Goal: Task Accomplishment & Management: Manage account settings

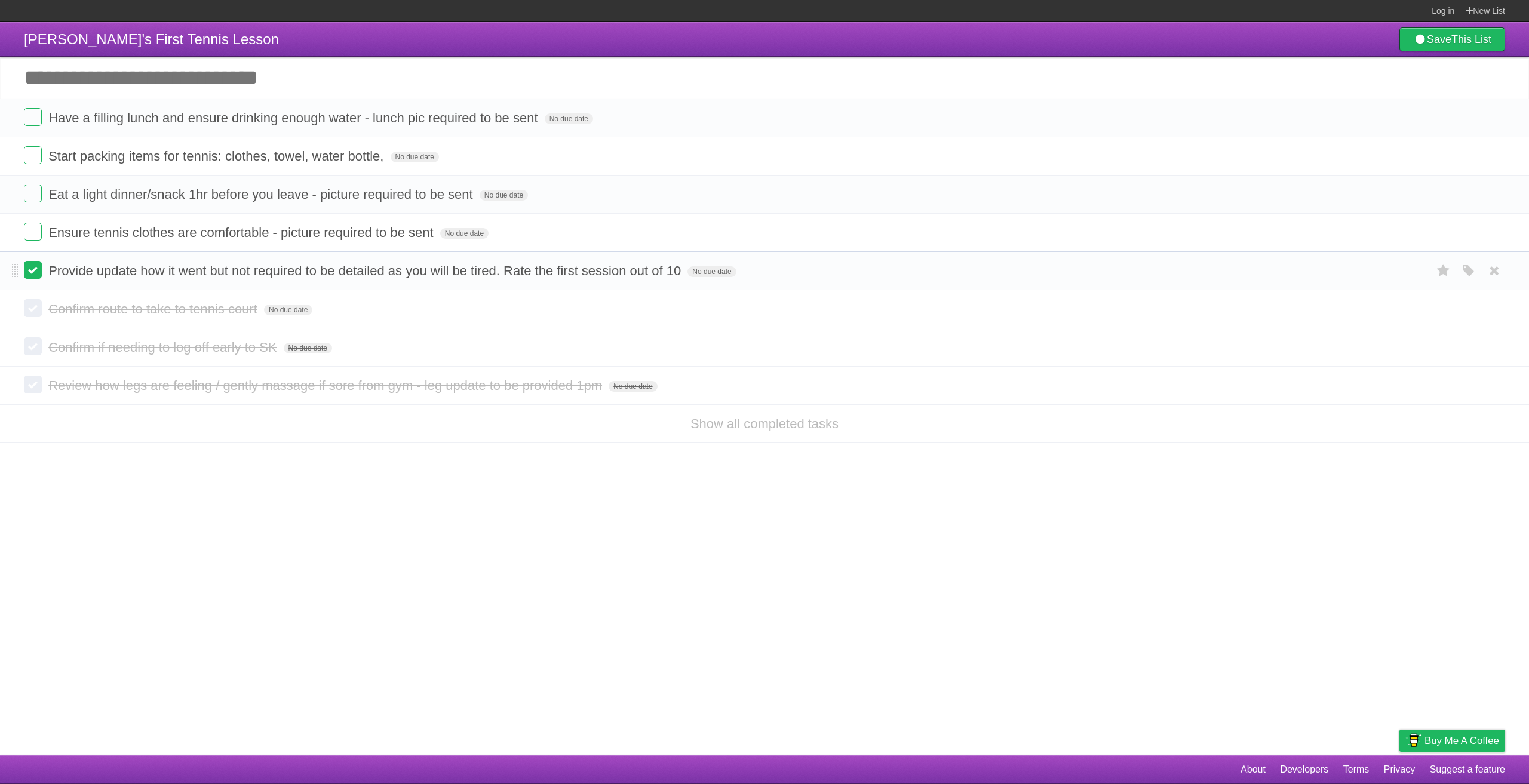
click at [31, 274] on label at bounding box center [33, 270] width 18 height 18
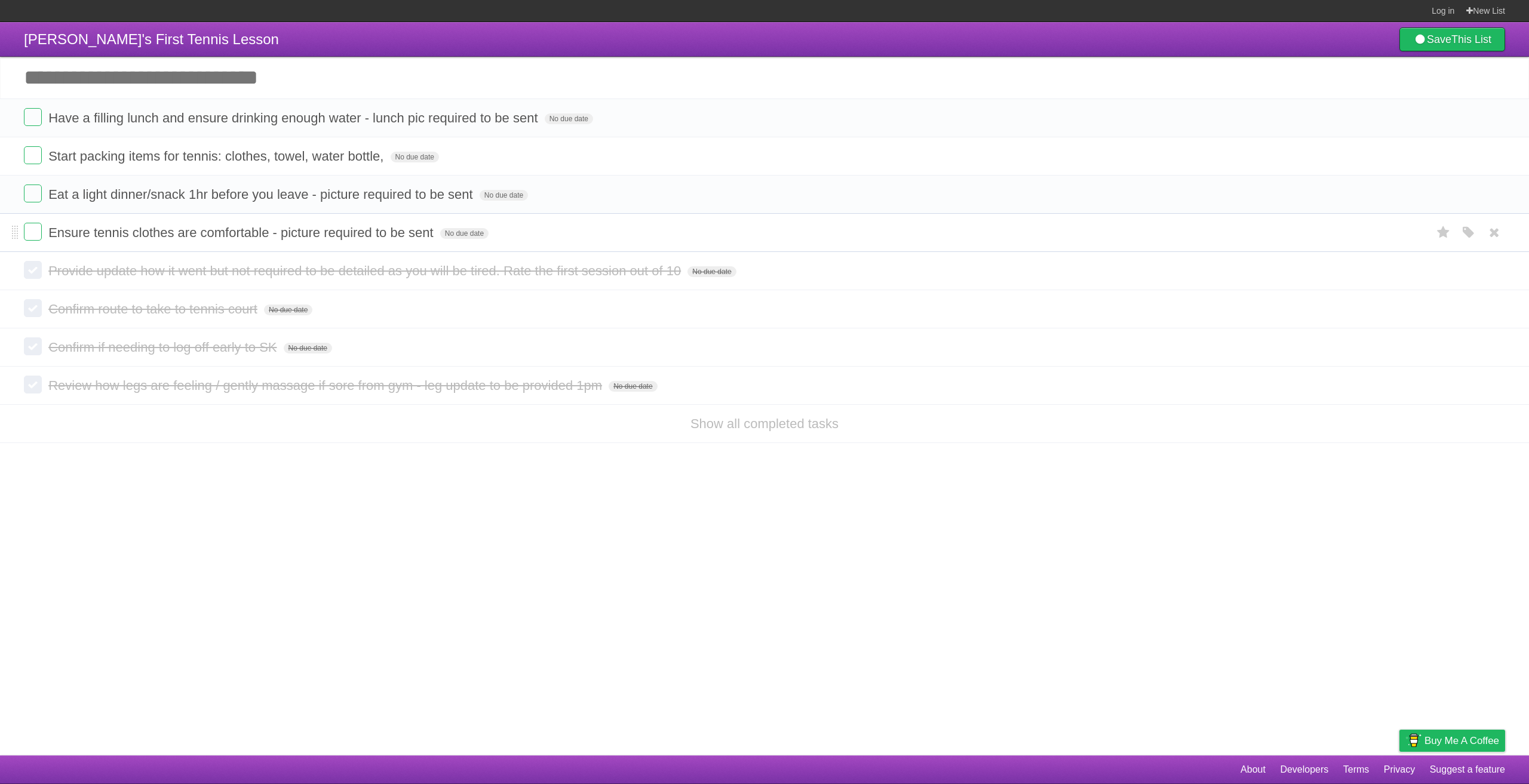
click at [43, 232] on form "Ensure tennis clothes are comfortable - picture required to be sent No due date…" at bounding box center [764, 232] width 1481 height 20
click at [40, 229] on label at bounding box center [33, 231] width 18 height 18
click at [27, 194] on label at bounding box center [33, 193] width 18 height 18
click at [37, 158] on label at bounding box center [33, 155] width 18 height 18
click at [39, 124] on label at bounding box center [33, 116] width 18 height 18
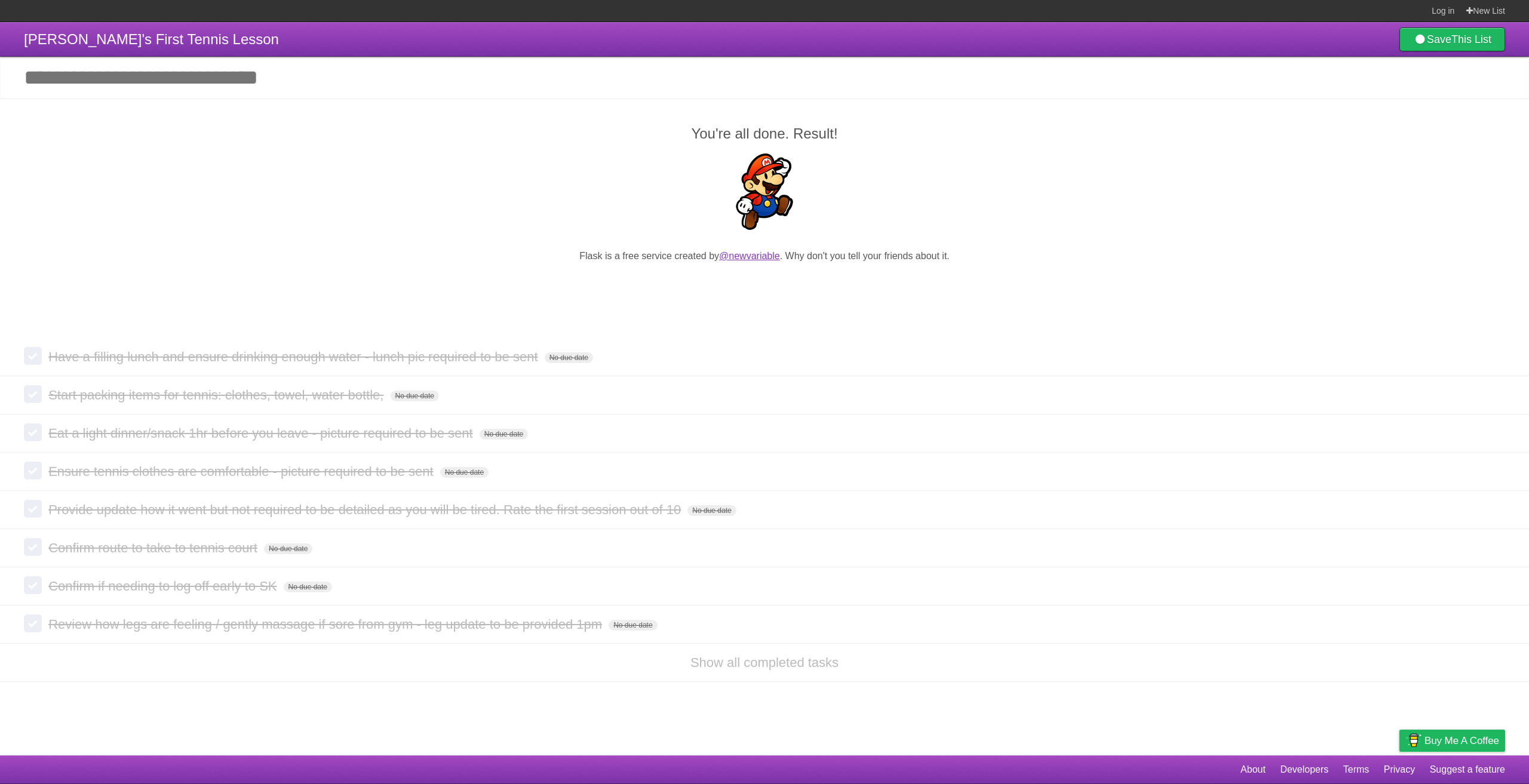
click at [748, 257] on link "@newvariable" at bounding box center [749, 256] width 61 height 10
